Goal: Task Accomplishment & Management: Manage account settings

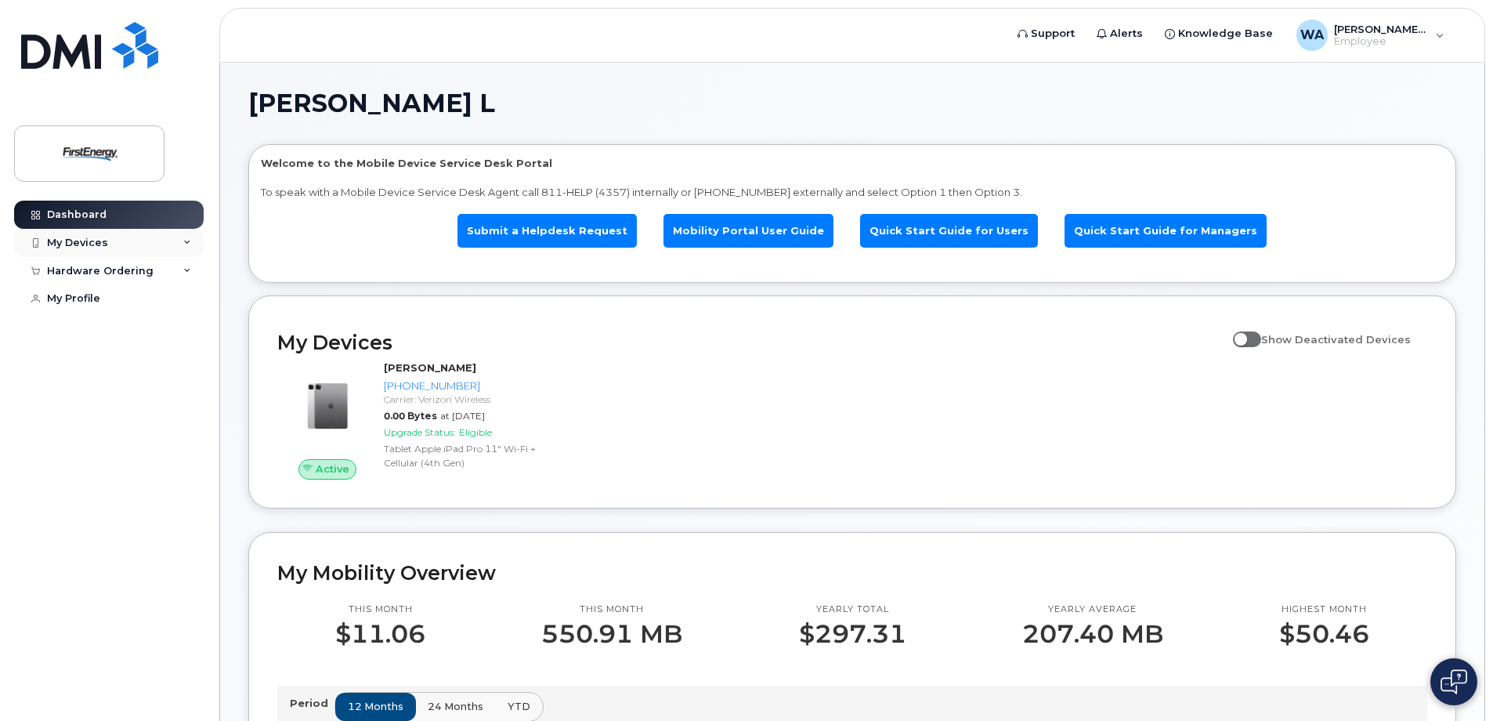
click at [139, 231] on div "My Devices" at bounding box center [109, 243] width 190 height 28
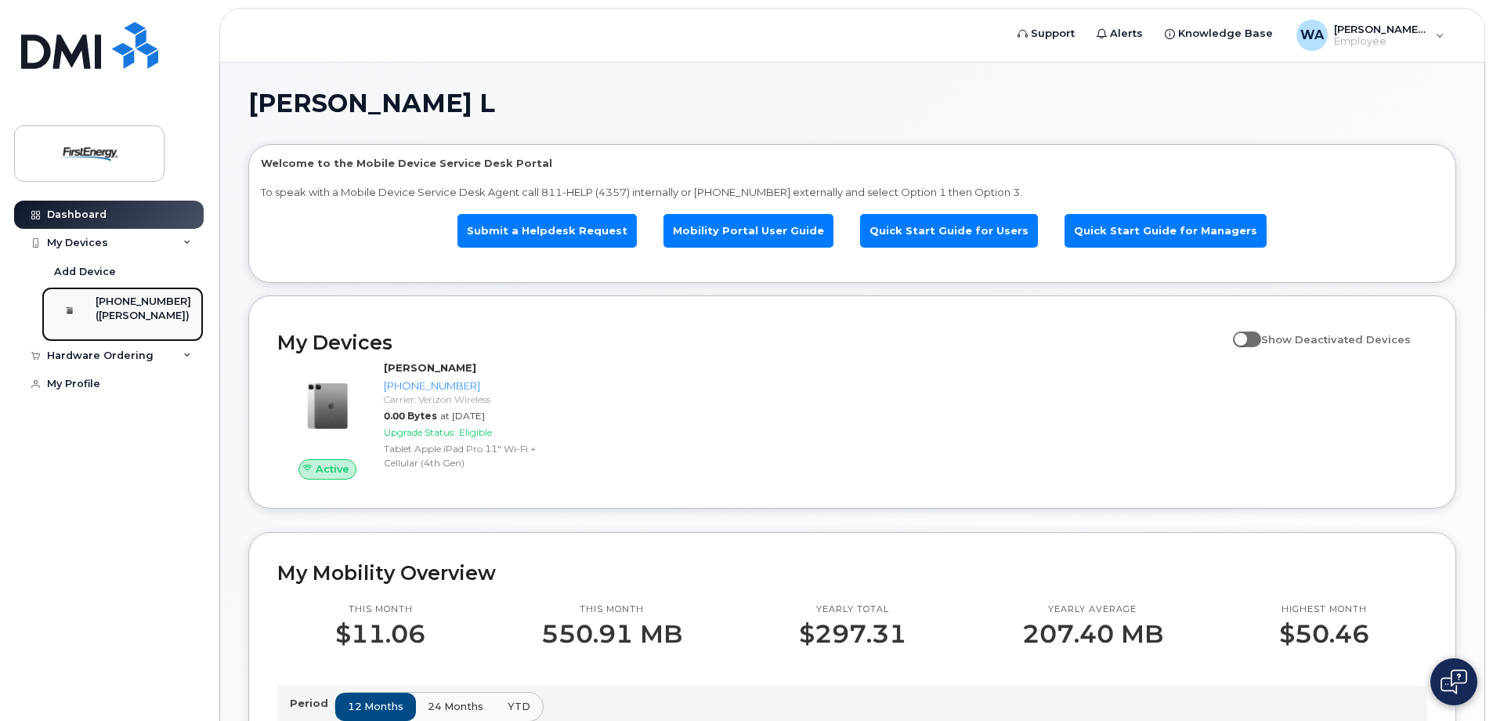
click at [101, 328] on div "330-810-5471 (ARMINDA L WARNER)" at bounding box center [120, 314] width 142 height 39
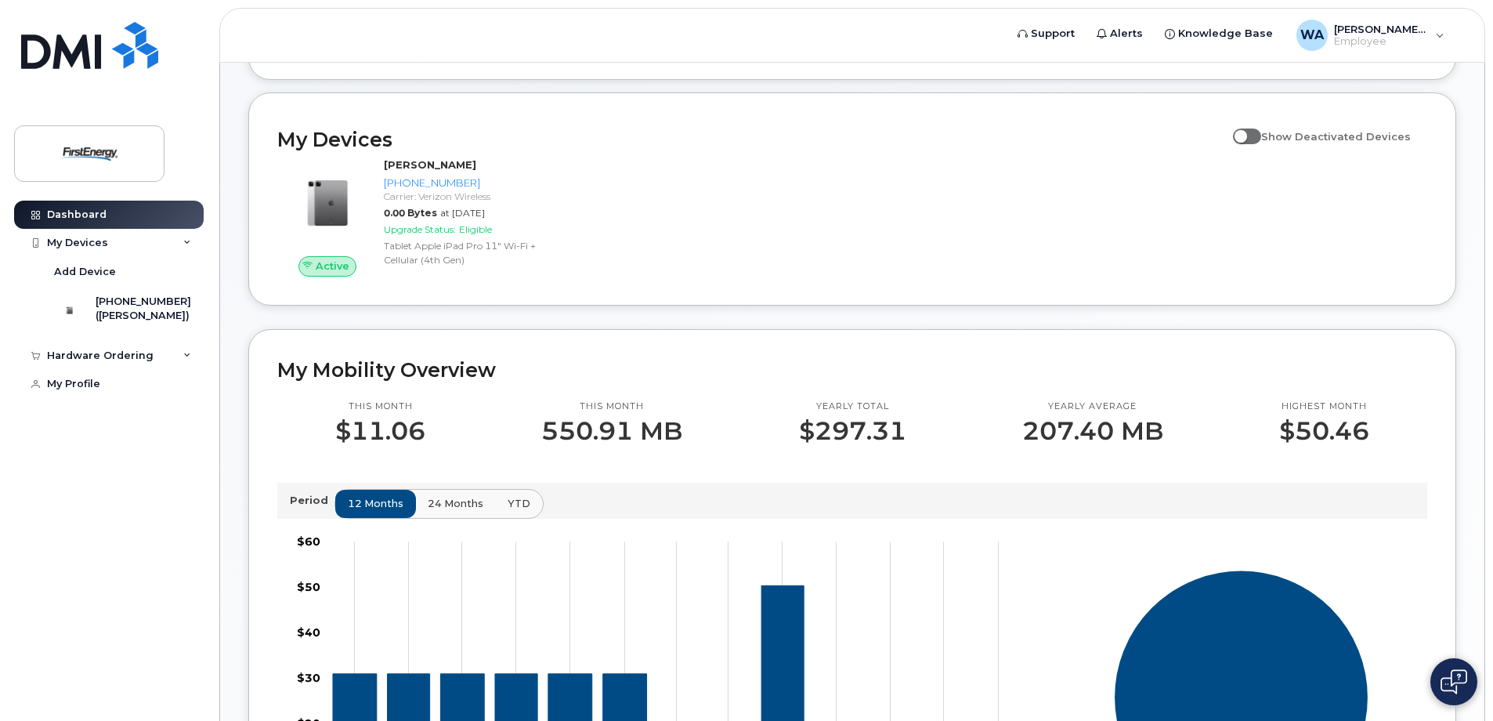
scroll to position [112, 0]
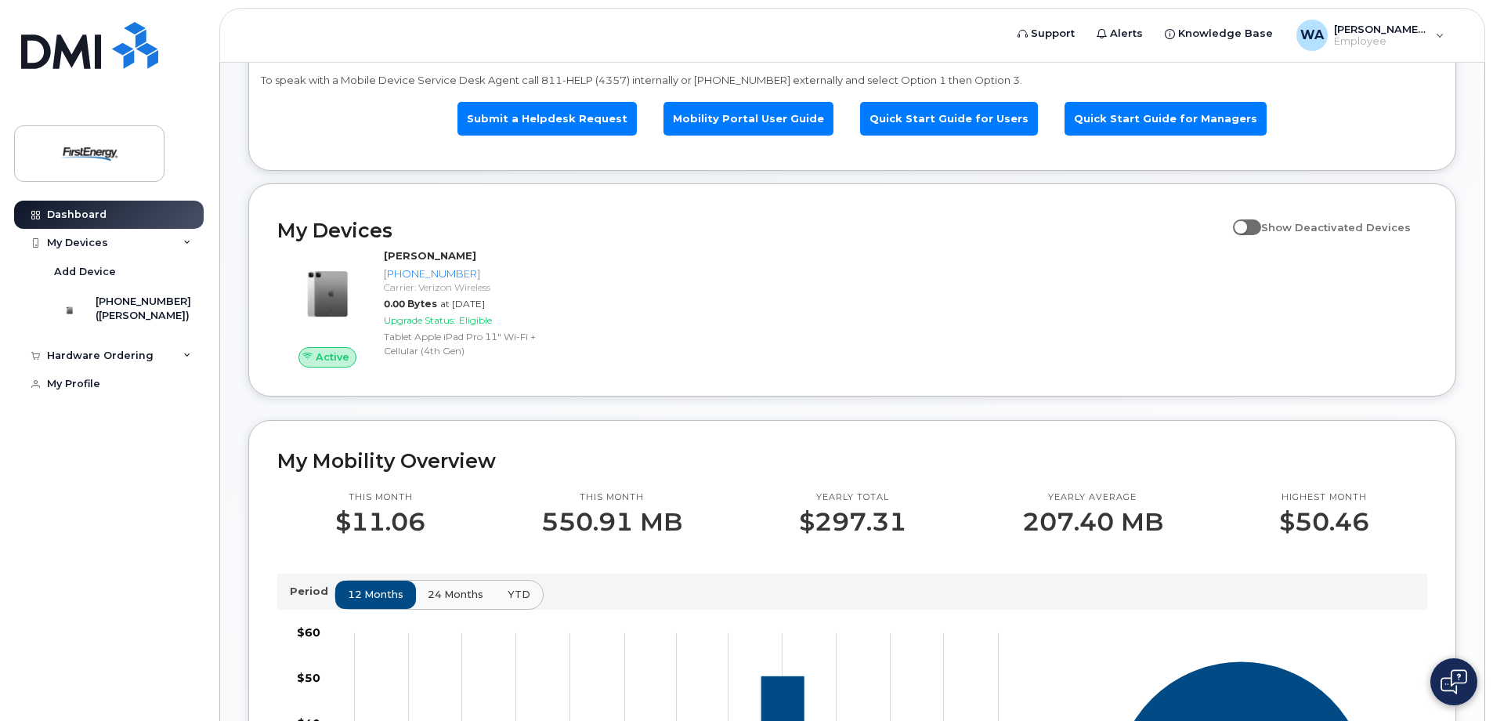
click at [1256, 228] on span at bounding box center [1247, 227] width 28 height 16
click at [1245, 225] on input "Show Deactivated Devices" at bounding box center [1239, 218] width 13 height 13
click at [1256, 228] on span at bounding box center [1247, 227] width 28 height 16
click at [1245, 225] on input "Show Deactivated Devices" at bounding box center [1239, 218] width 13 height 13
checkbox input "false"
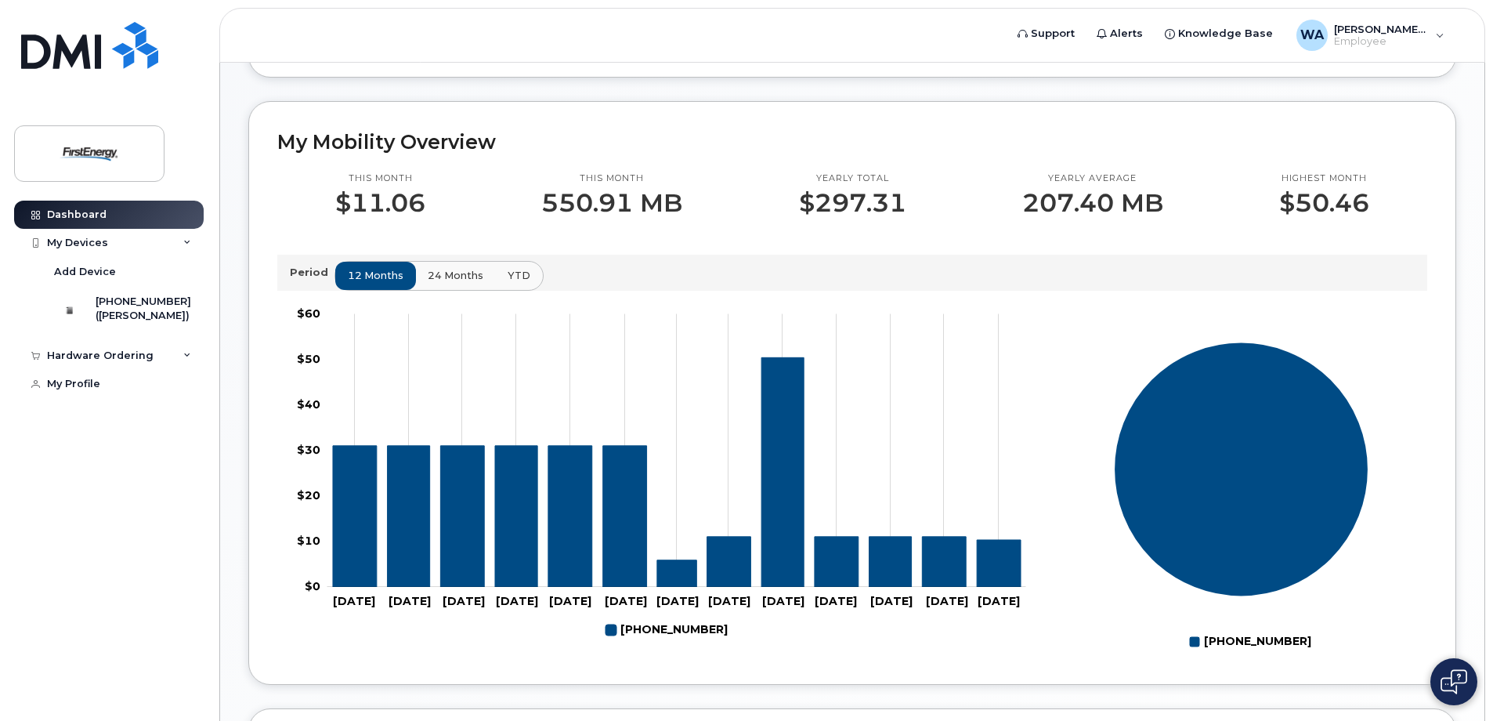
scroll to position [190, 0]
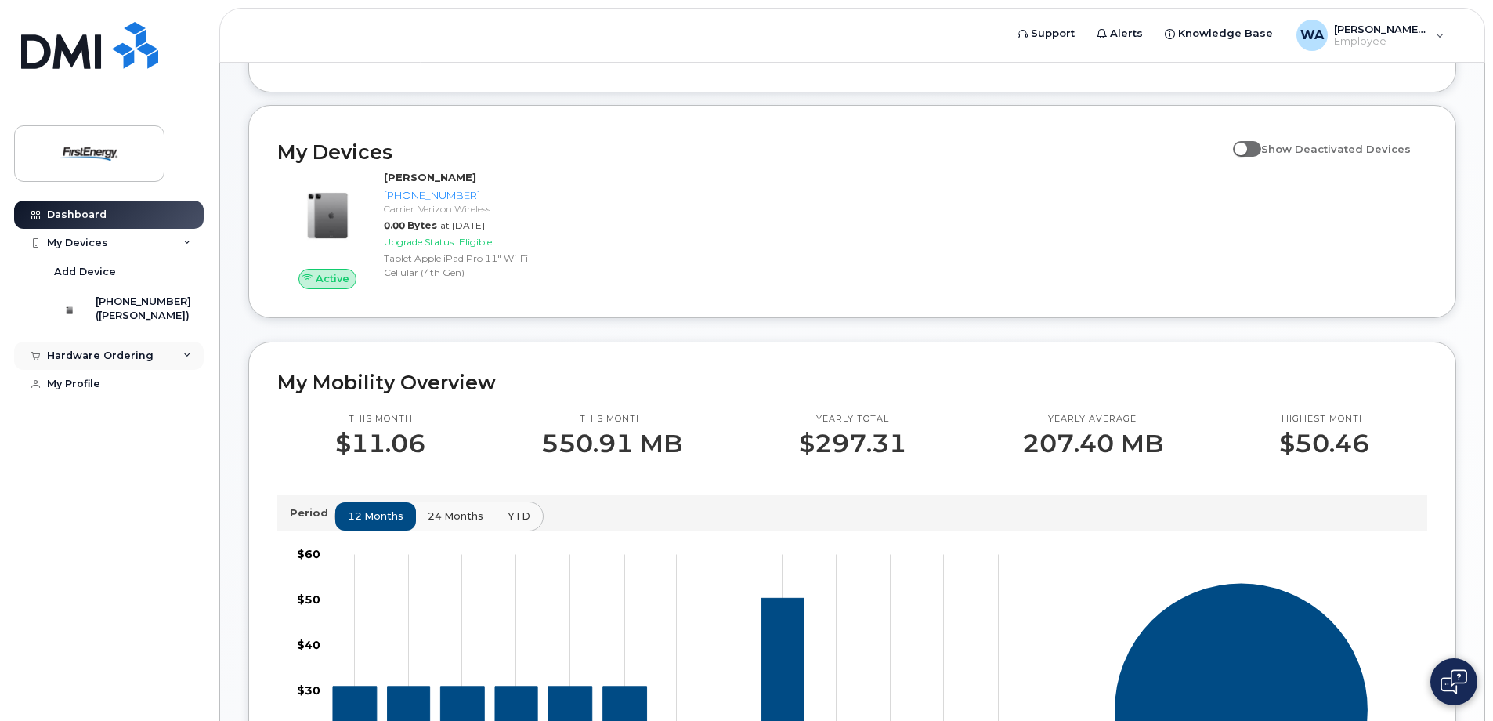
click at [175, 370] on div "Hardware Ordering" at bounding box center [109, 356] width 190 height 28
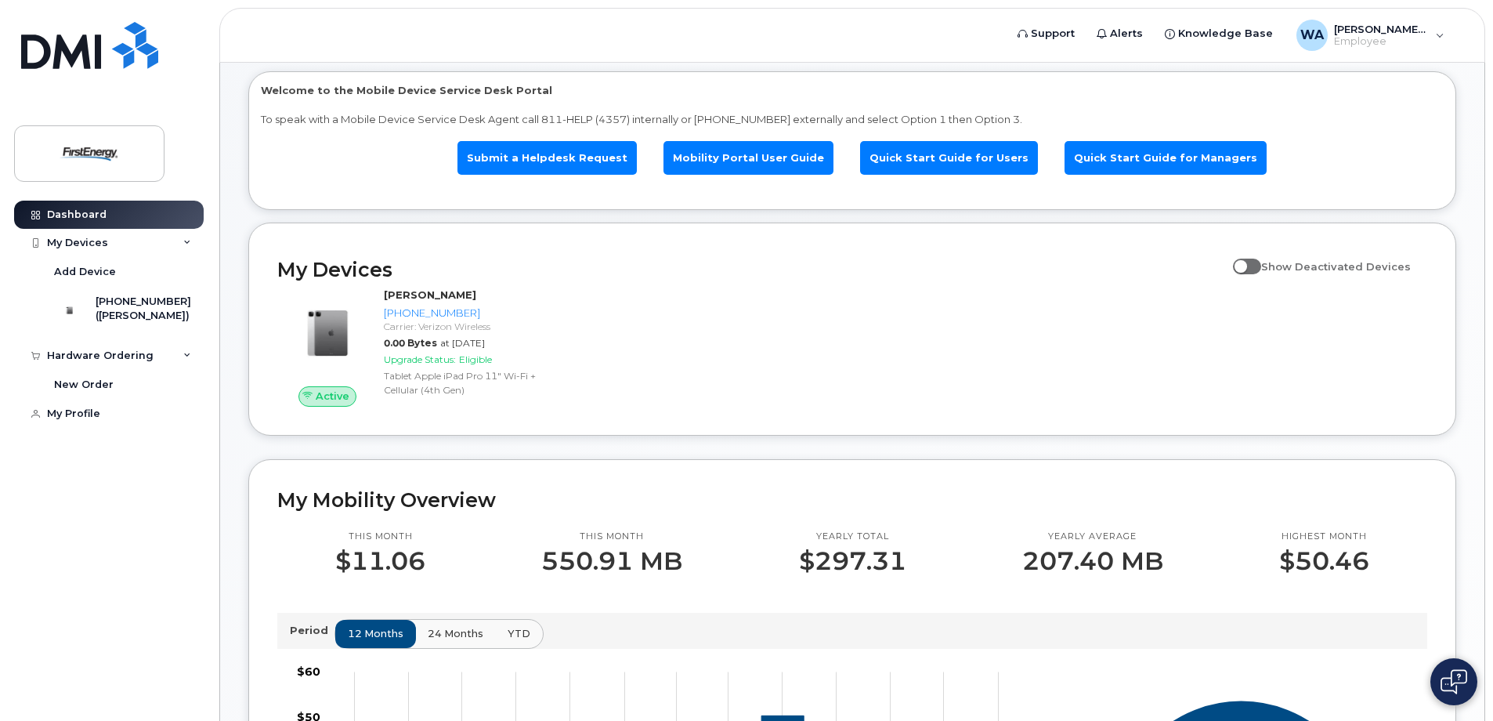
scroll to position [0, 0]
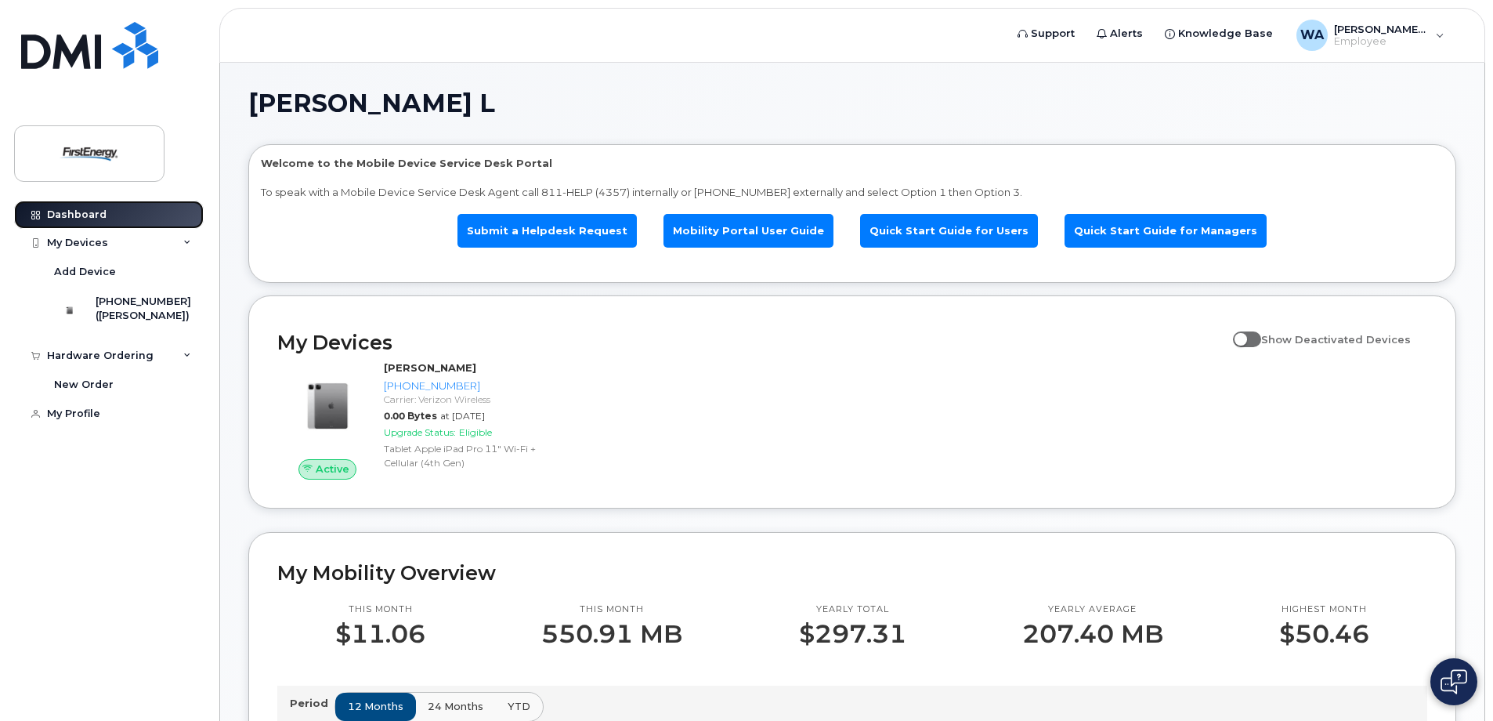
click at [103, 210] on div "Dashboard" at bounding box center [77, 214] width 60 height 13
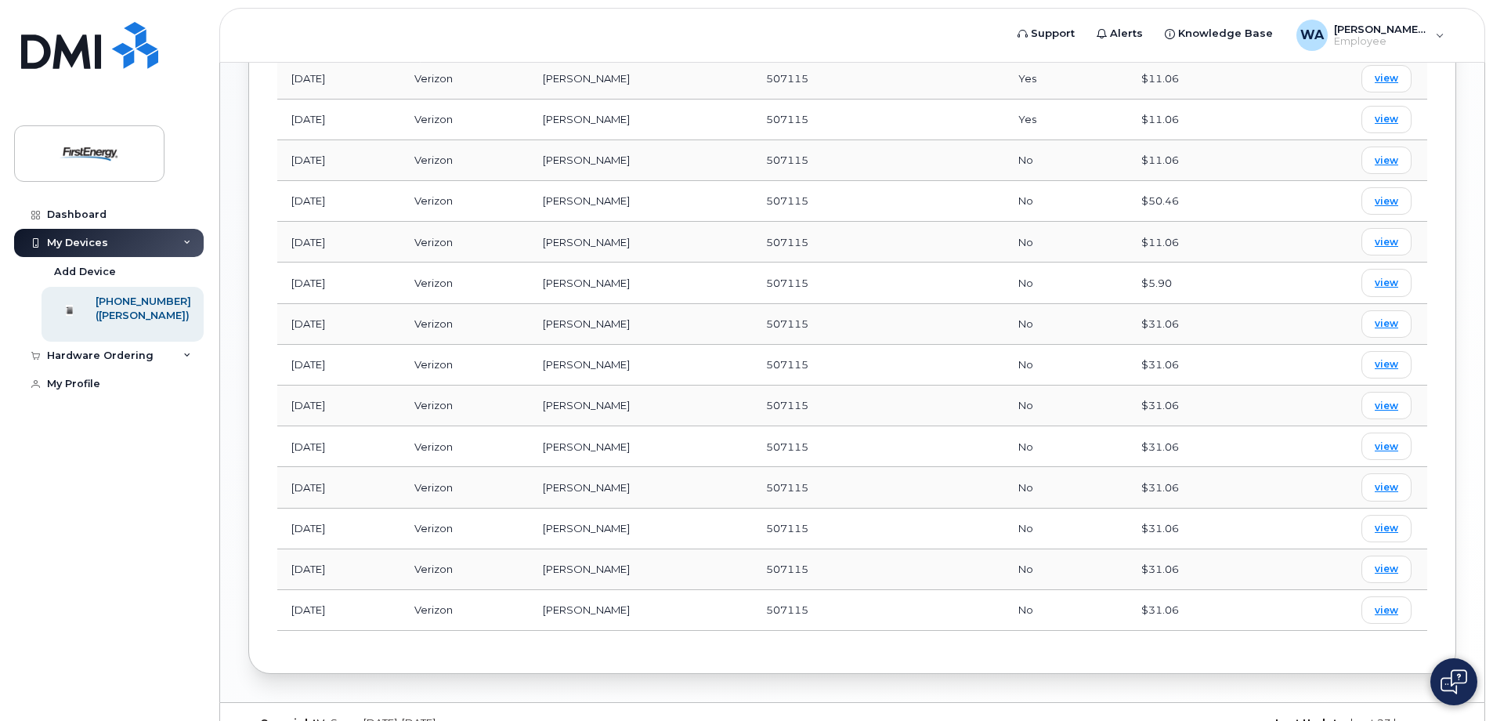
scroll to position [848, 0]
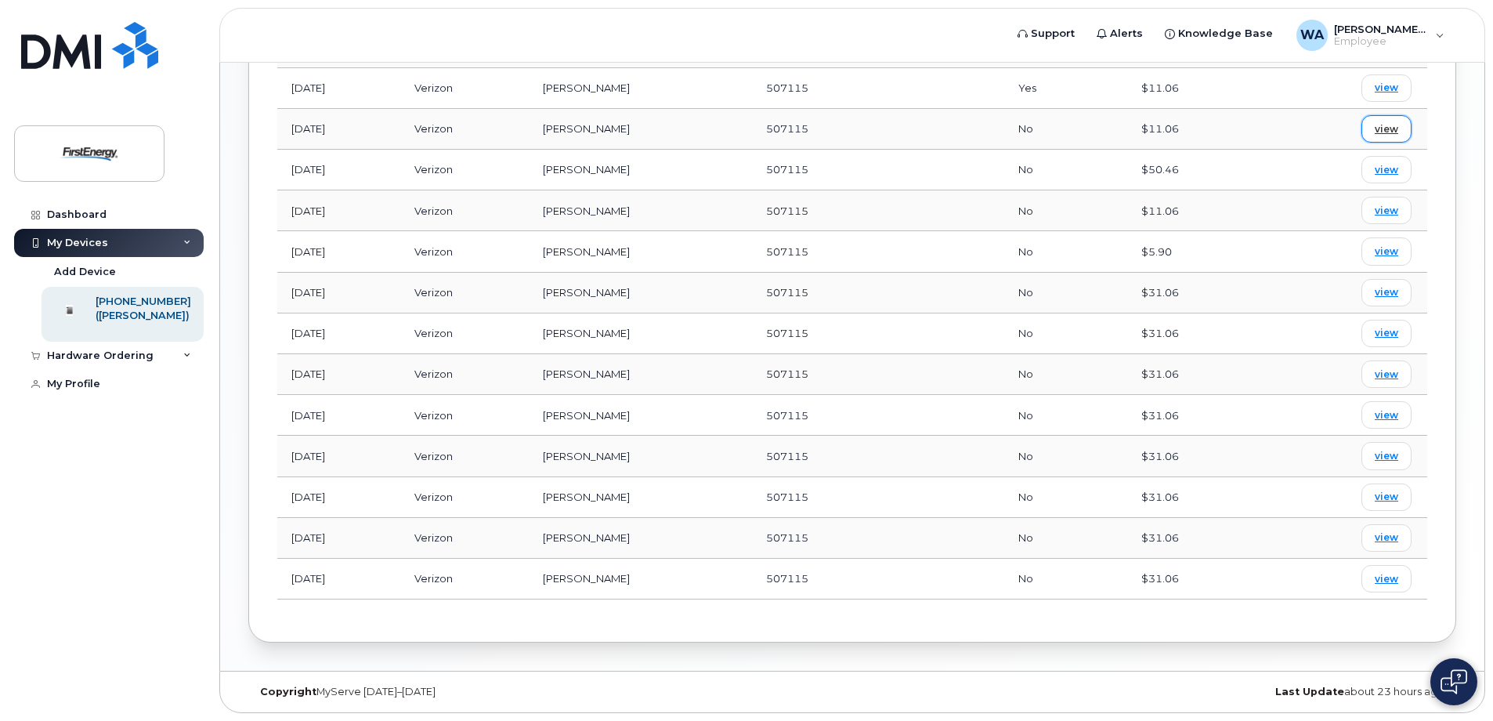
click at [1404, 126] on link "view" at bounding box center [1386, 128] width 50 height 27
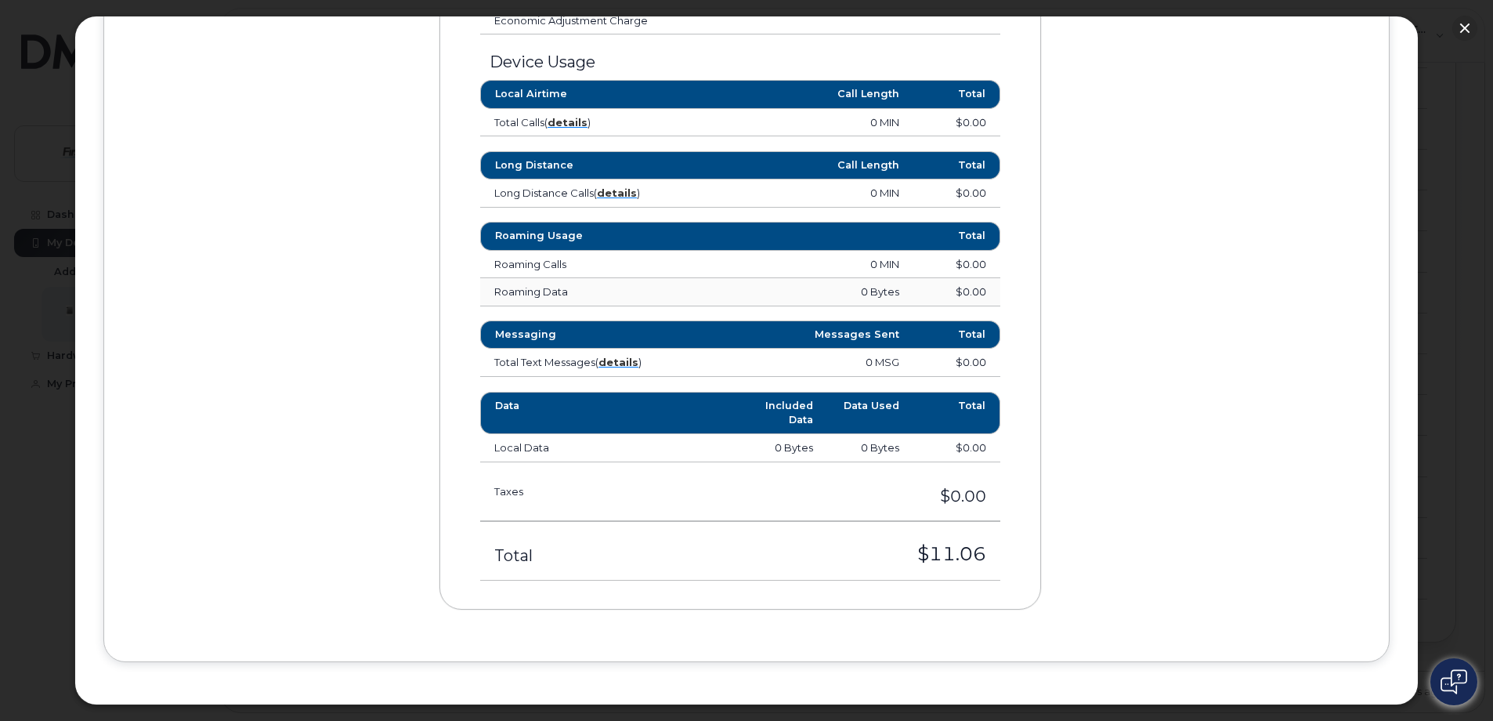
scroll to position [822, 0]
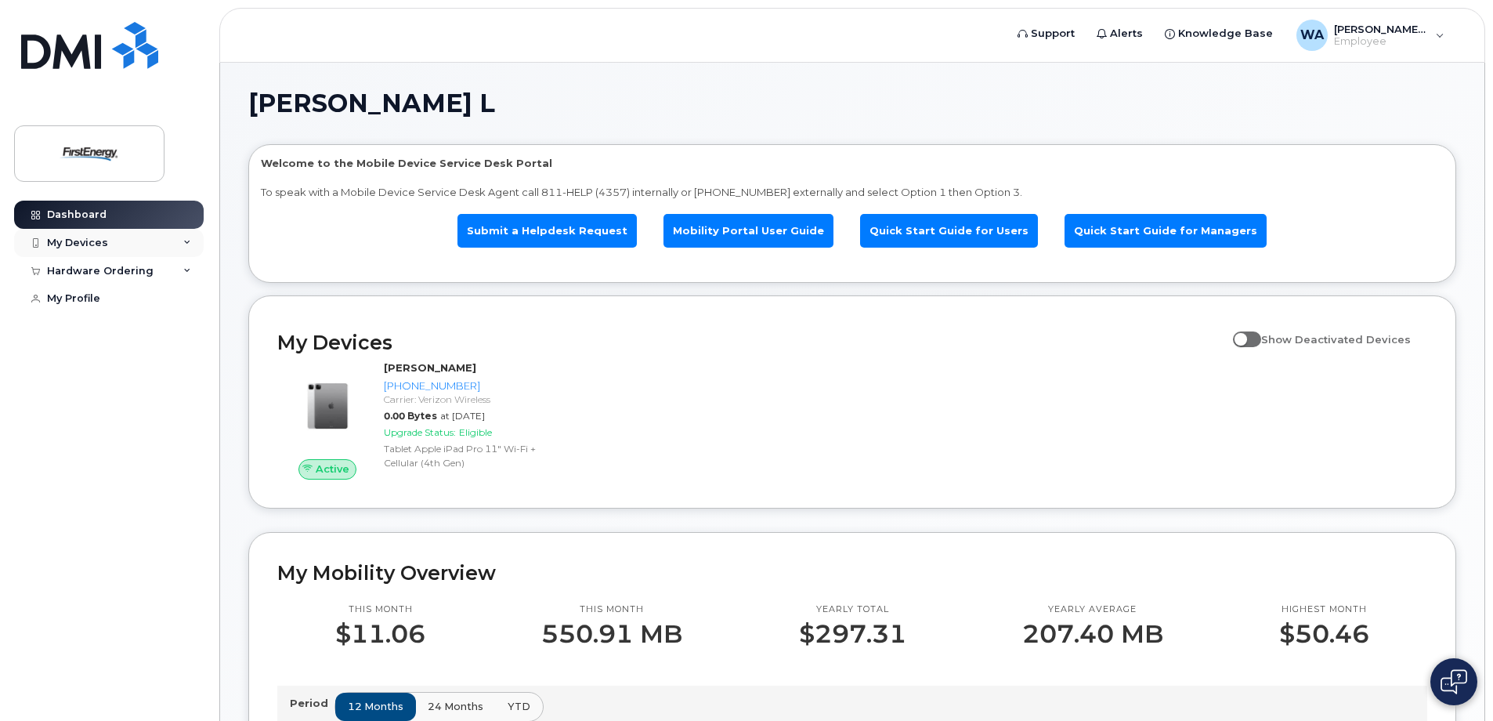
click at [114, 240] on div "My Devices" at bounding box center [109, 243] width 190 height 28
click at [91, 269] on div "Add Device" at bounding box center [85, 272] width 62 height 14
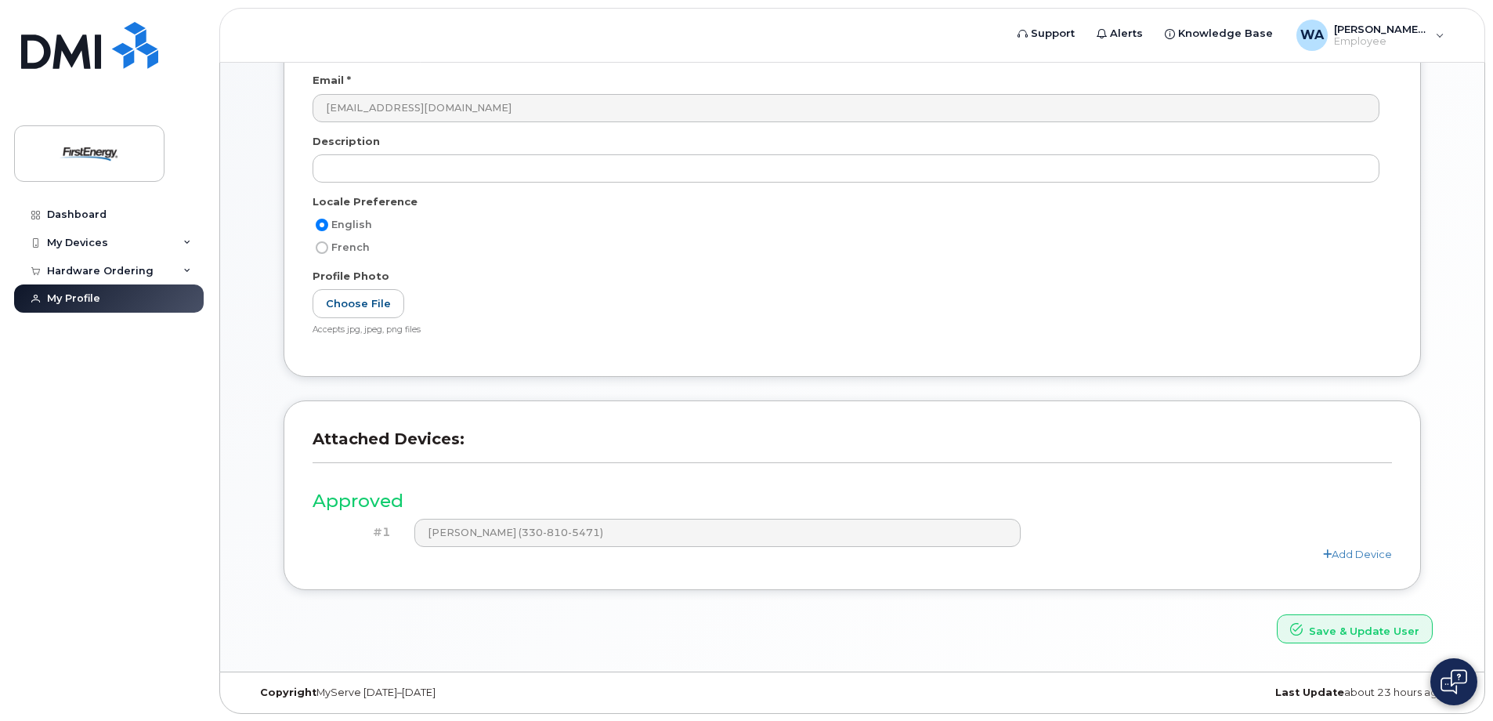
scroll to position [210, 0]
click at [166, 267] on div "Hardware Ordering" at bounding box center [109, 271] width 190 height 28
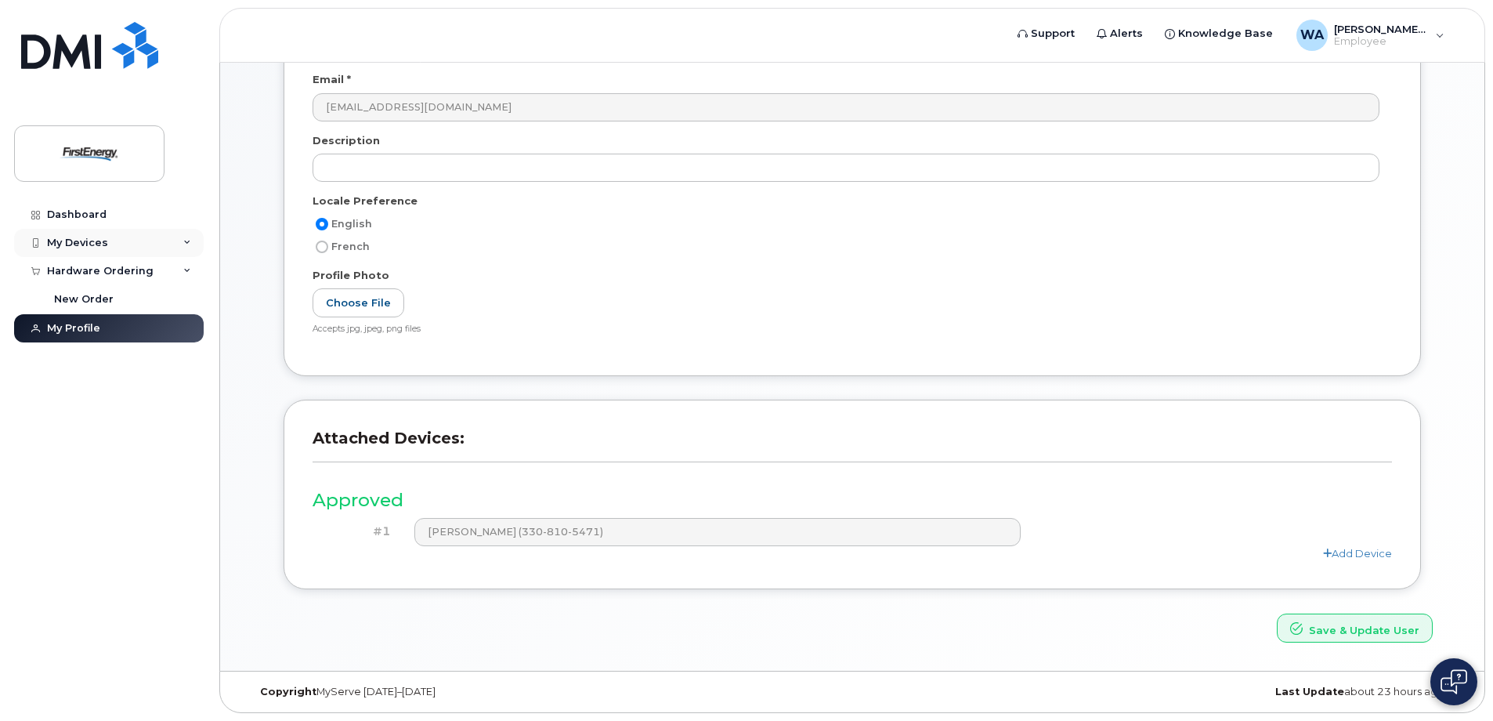
click at [158, 249] on div "My Devices" at bounding box center [109, 243] width 190 height 28
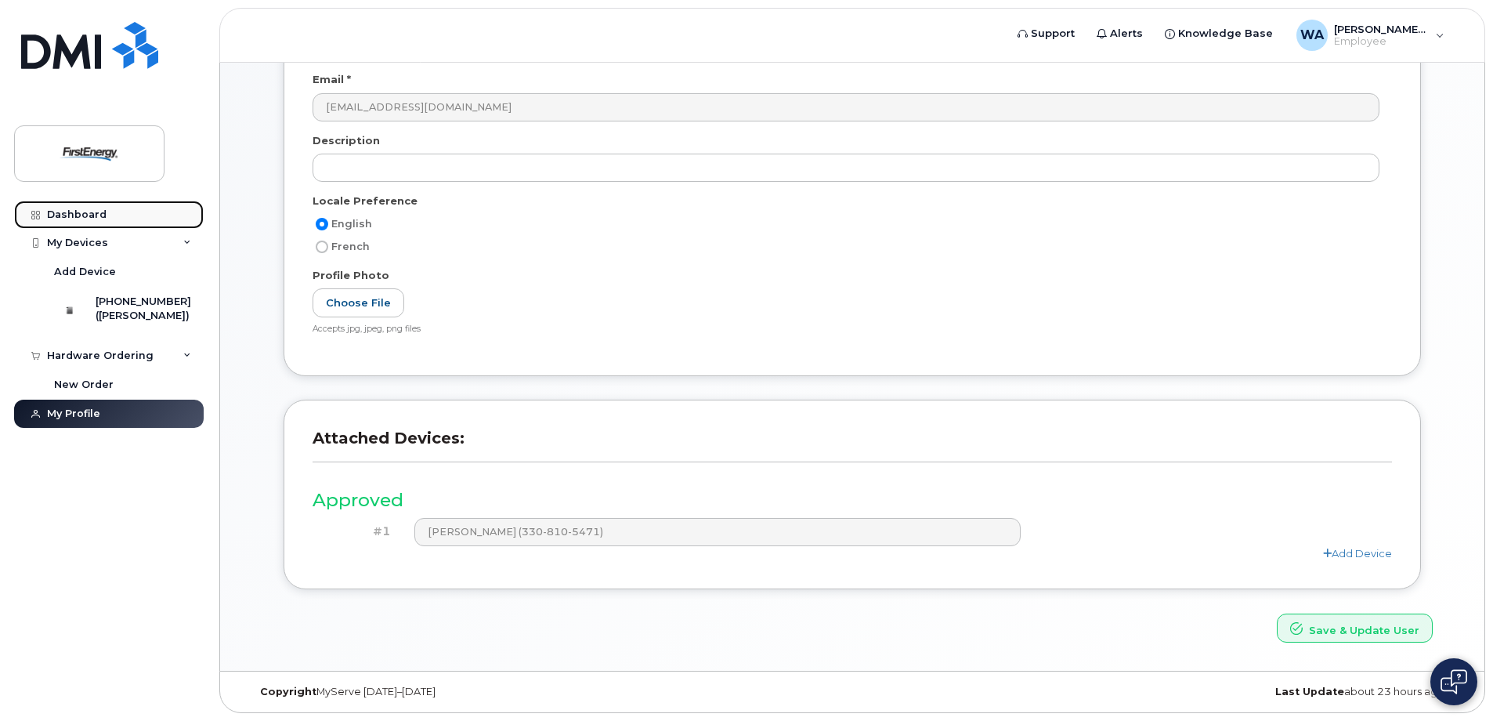
click at [76, 212] on div "Dashboard" at bounding box center [77, 214] width 60 height 13
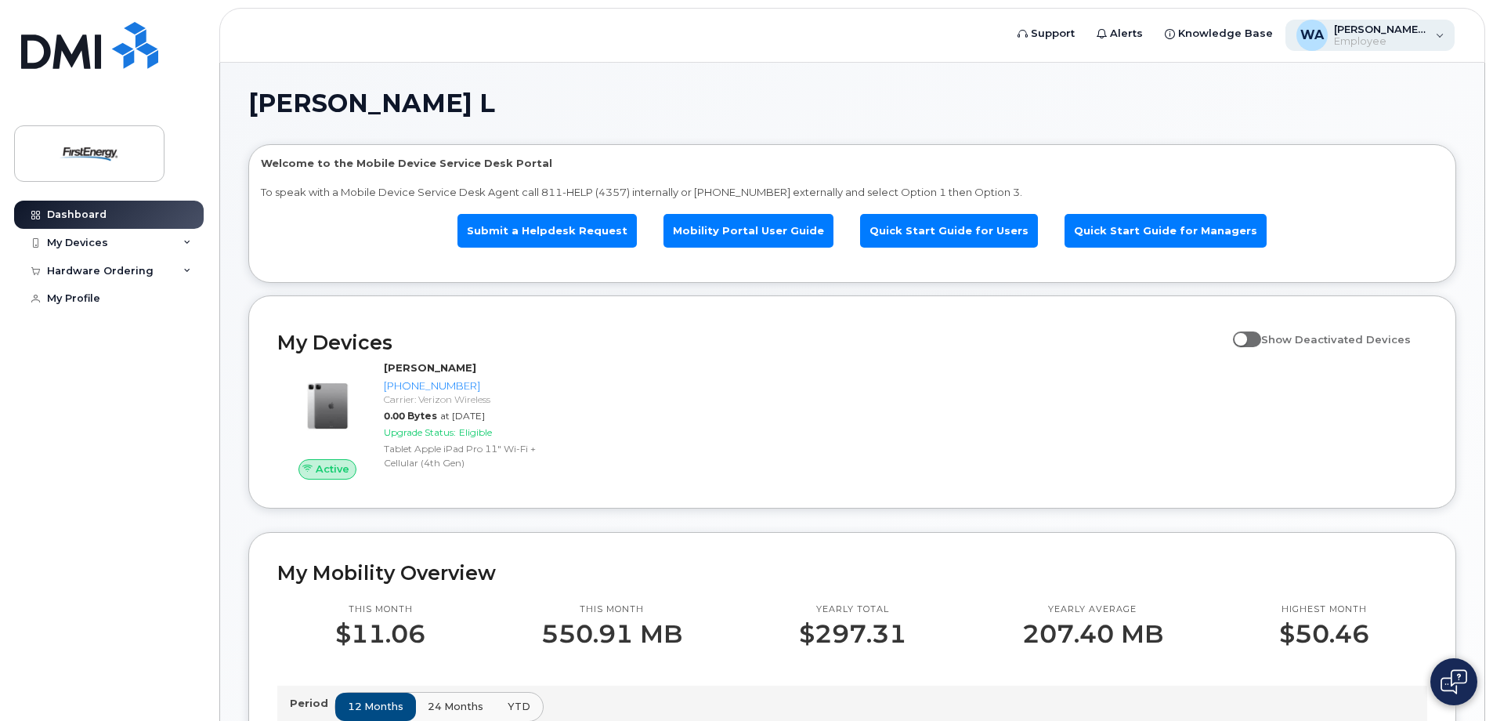
click at [1443, 31] on div "WA [PERSON_NAME] L Employee" at bounding box center [1370, 35] width 170 height 31
click at [563, 105] on h1 "[PERSON_NAME] L" at bounding box center [848, 103] width 1200 height 25
click at [757, 219] on link "Mobility Portal User Guide" at bounding box center [748, 231] width 170 height 34
